Goal: Transaction & Acquisition: Purchase product/service

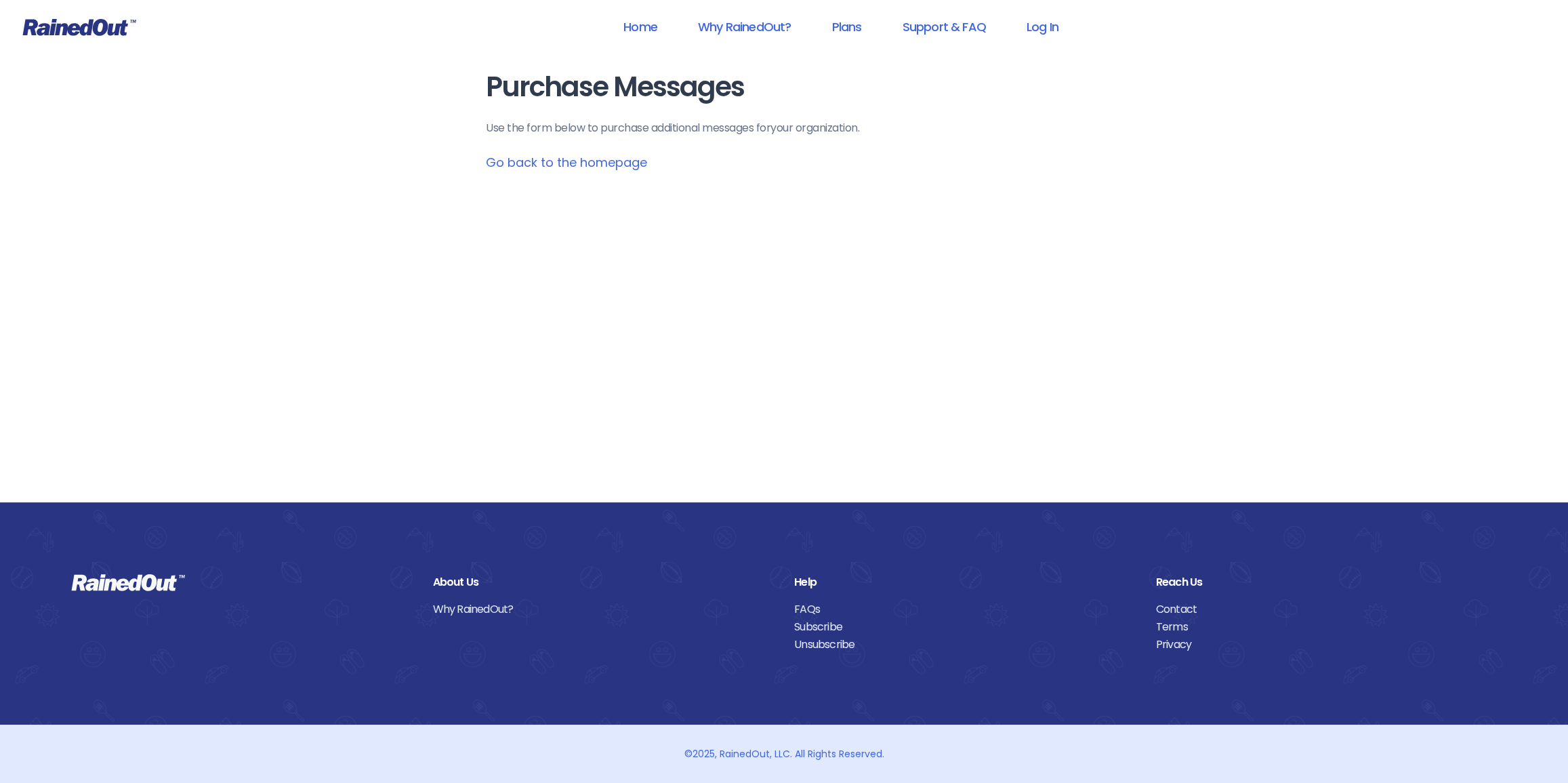
click at [86, 30] on icon at bounding box center [79, 27] width 113 height 17
